Goal: Information Seeking & Learning: Learn about a topic

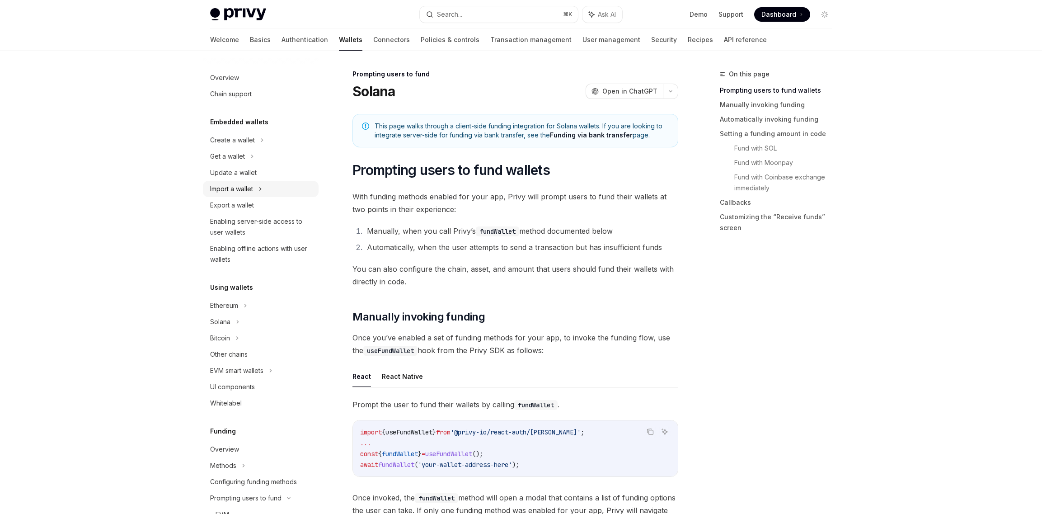
click at [245, 184] on div "Import a wallet" at bounding box center [231, 188] width 43 height 11
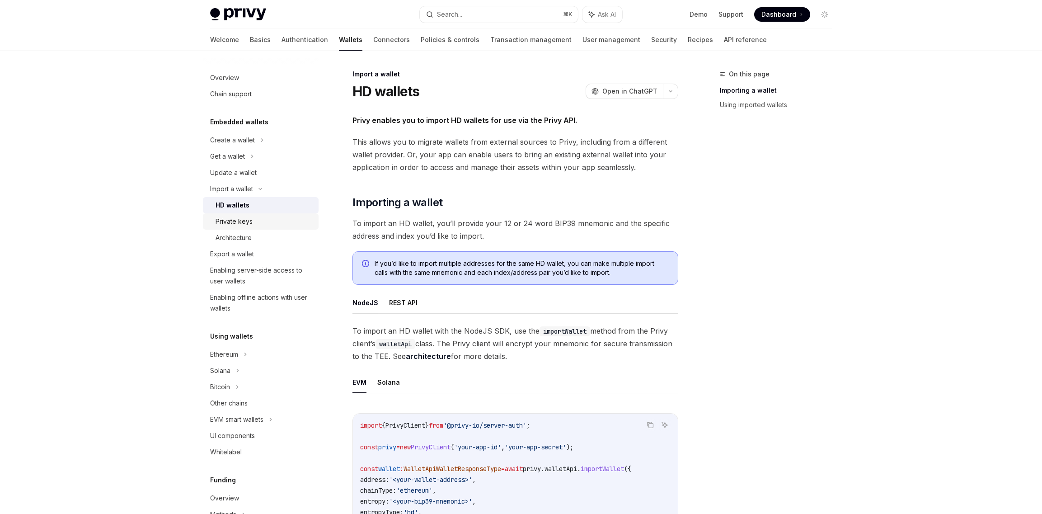
click at [247, 221] on div "Private keys" at bounding box center [234, 221] width 37 height 11
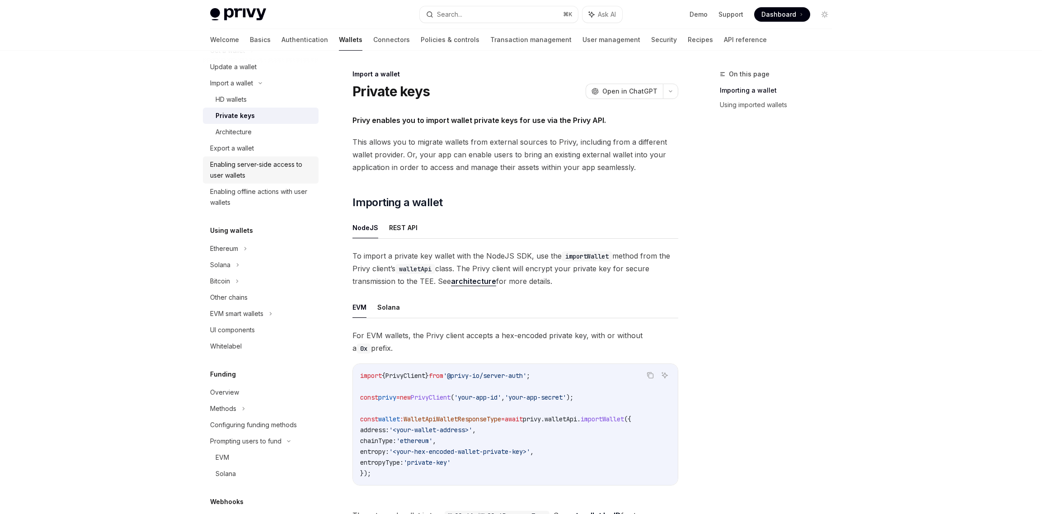
scroll to position [113, 0]
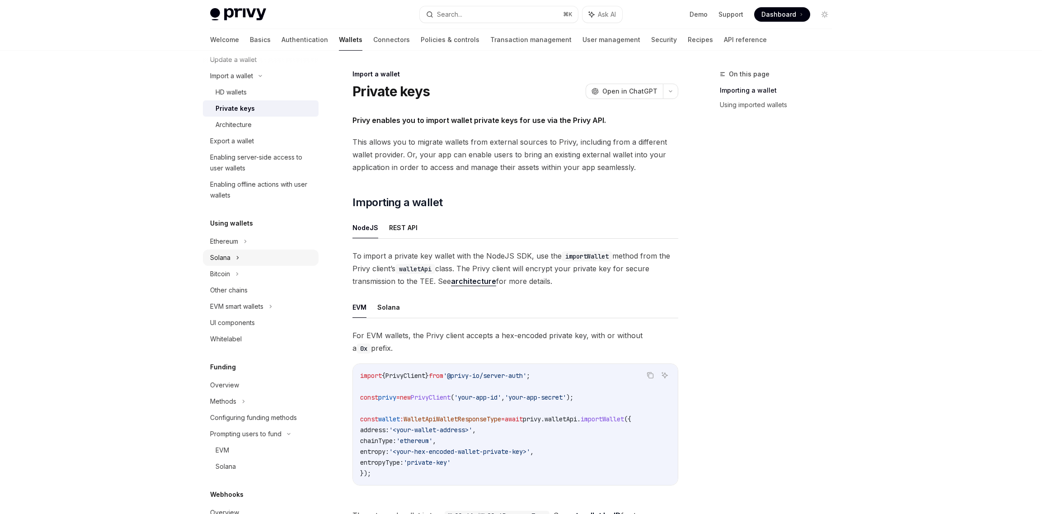
click at [251, 260] on div "Solana" at bounding box center [261, 257] width 116 height 16
type textarea "*"
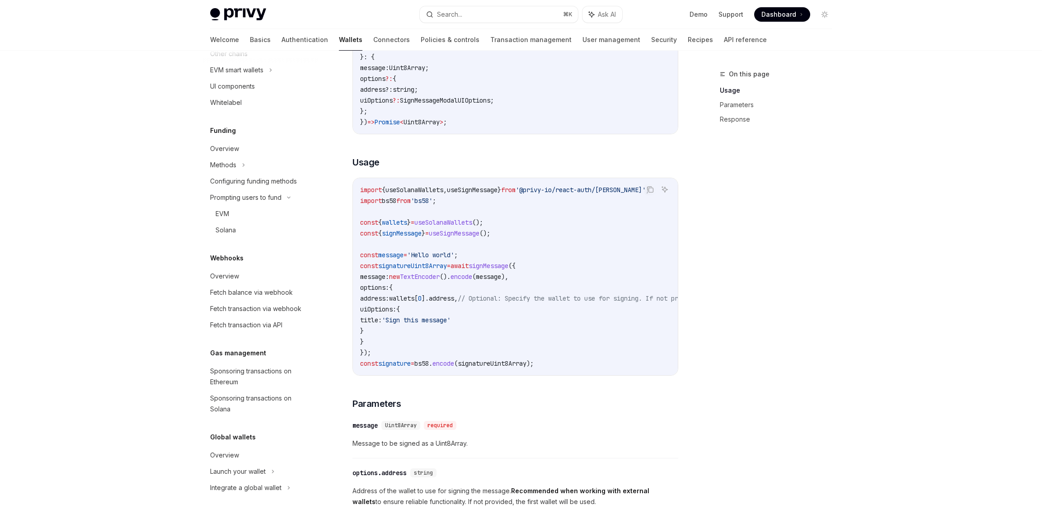
scroll to position [287, 0]
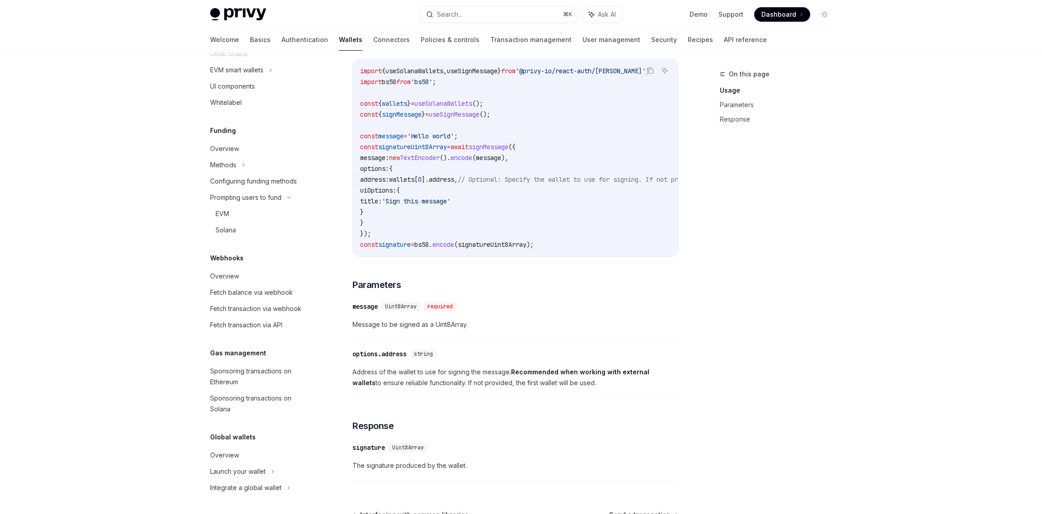
click at [845, 247] on div "Overview Chain support Embedded wallets Create a wallet Get a wallet Update a w…" at bounding box center [520, 191] width 665 height 856
